Goal: Task Accomplishment & Management: Manage account settings

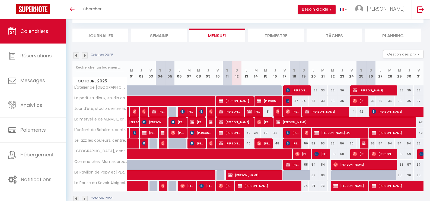
scroll to position [41, 0]
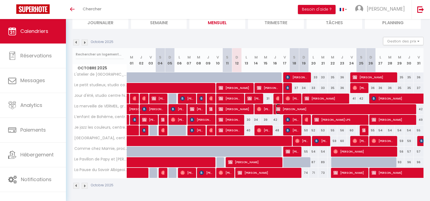
click at [291, 109] on span "[PERSON_NAME]" at bounding box center [346, 109] width 140 height 10
select select "OK"
select select "KO"
select select "0"
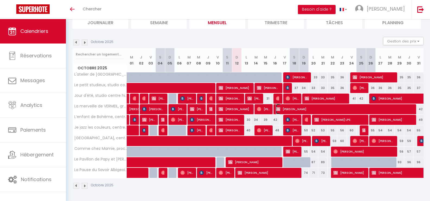
select select "1"
select select
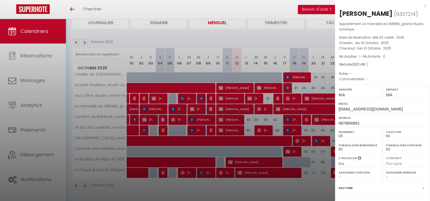
click at [422, 6] on div "x" at bounding box center [380, 6] width 91 height 7
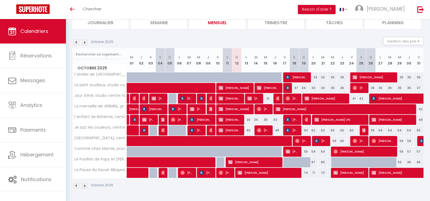
click at [255, 119] on div "34" at bounding box center [256, 120] width 10 height 10
type input "34"
type input "[DATE]"
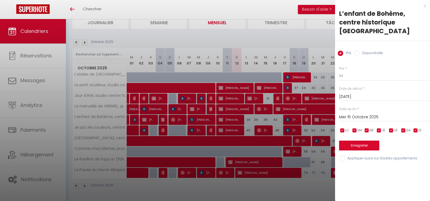
click at [356, 113] on input "Mer 15 Octobre 2025" at bounding box center [384, 116] width 91 height 7
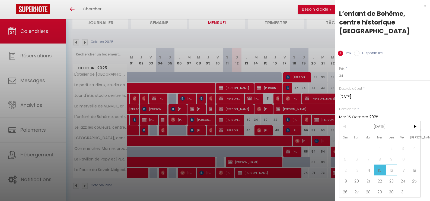
click at [395, 164] on span "16" at bounding box center [392, 169] width 12 height 11
type input "Jeu 16 Octobre 2025"
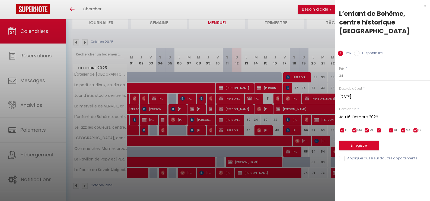
click at [373, 50] on label "Disponibilité" at bounding box center [371, 53] width 23 height 6
click at [360, 50] on input "Disponibilité" at bounding box center [356, 52] width 5 height 5
radio input "true"
radio input "false"
click at [363, 71] on select "Disponible Indisponible" at bounding box center [384, 76] width 91 height 10
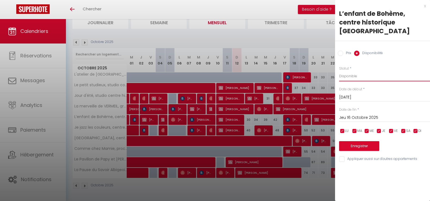
select select "0"
click at [339, 71] on select "Disponible Indisponible" at bounding box center [384, 76] width 91 height 10
click at [361, 141] on button "Enregistrer" at bounding box center [359, 146] width 40 height 10
